Goal: Transaction & Acquisition: Purchase product/service

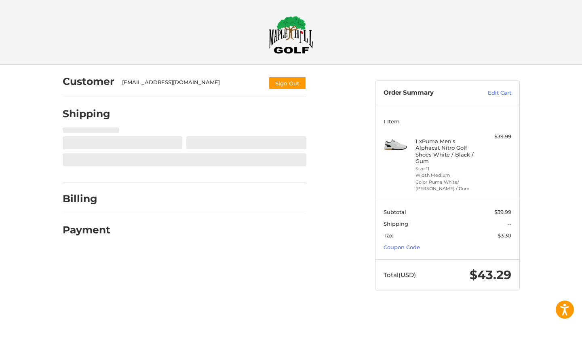
select select "**"
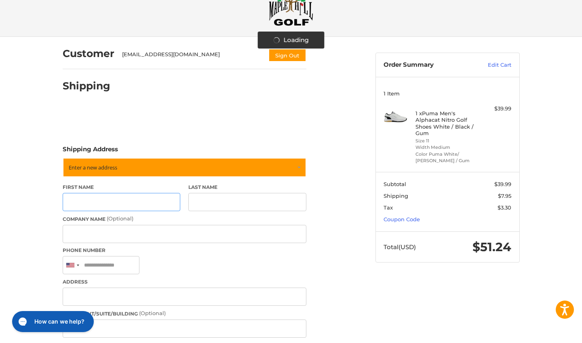
click at [118, 205] on input "First Name" at bounding box center [122, 202] width 118 height 18
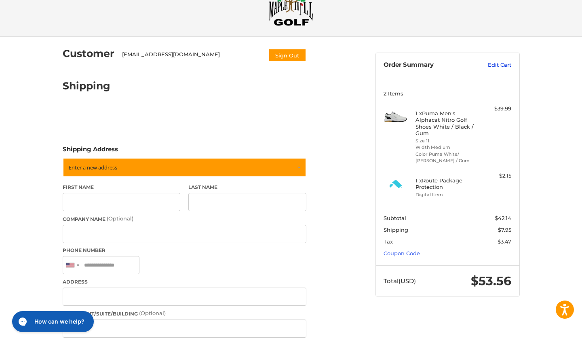
click at [493, 65] on link "Edit Cart" at bounding box center [490, 65] width 41 height 8
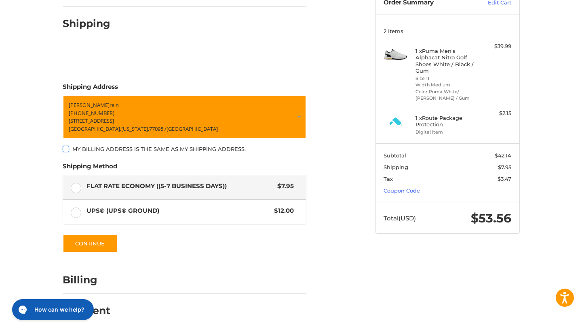
scroll to position [90, 0]
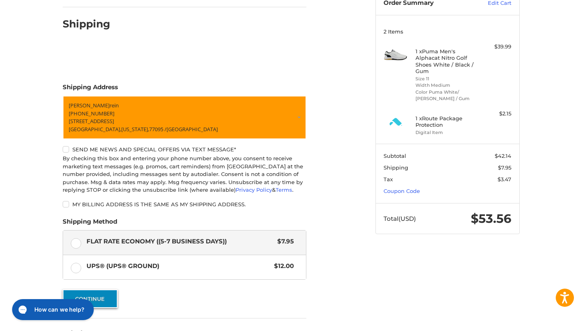
click at [98, 293] on button "Continue" at bounding box center [90, 299] width 55 height 19
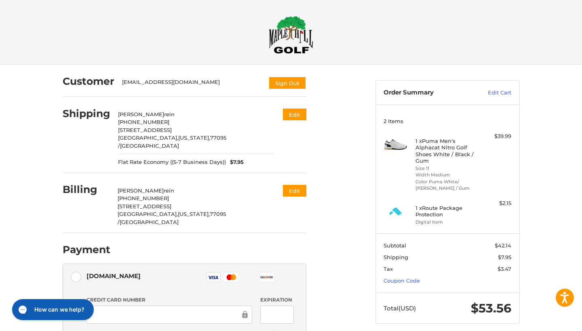
scroll to position [0, 0]
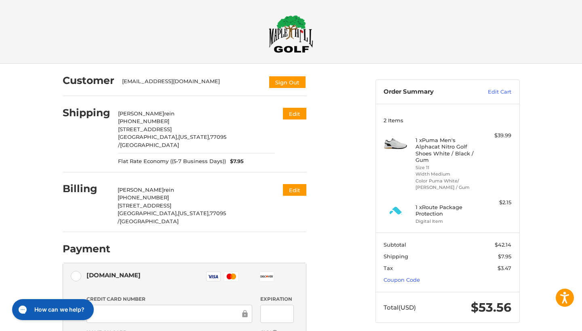
click at [395, 208] on img at bounding box center [396, 211] width 24 height 24
click at [492, 93] on link "Edit Cart" at bounding box center [490, 92] width 41 height 8
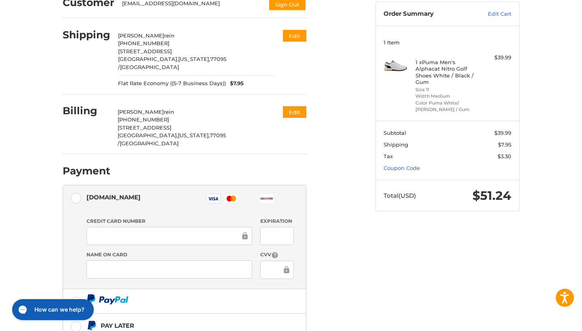
scroll to position [87, 0]
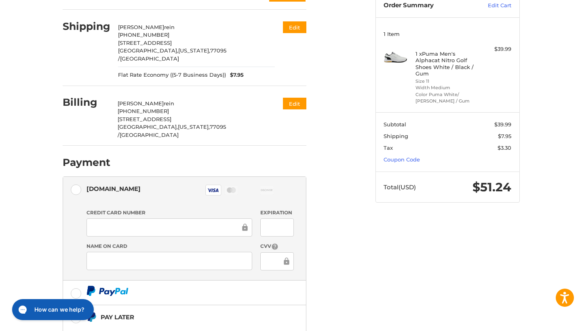
click at [265, 219] on div at bounding box center [277, 228] width 34 height 18
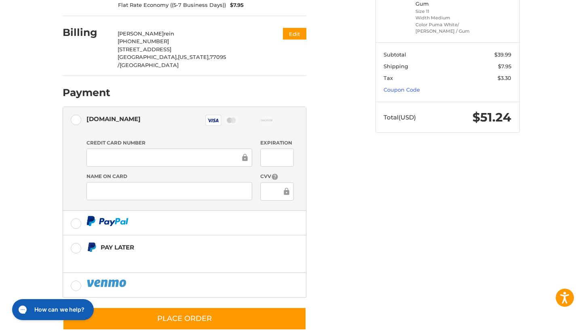
scroll to position [157, 0]
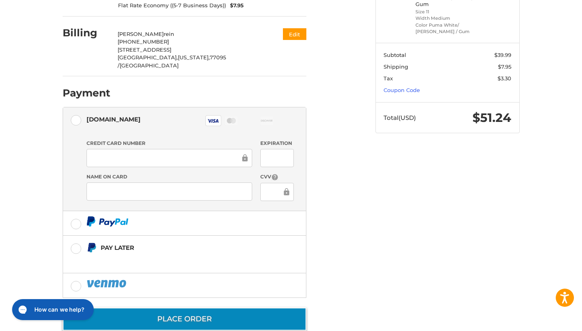
click at [227, 308] on button "Place Order" at bounding box center [185, 319] width 244 height 23
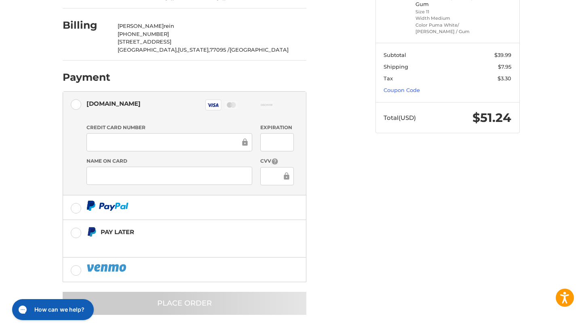
scroll to position [0, 0]
